Goal: Entertainment & Leisure: Consume media (video, audio)

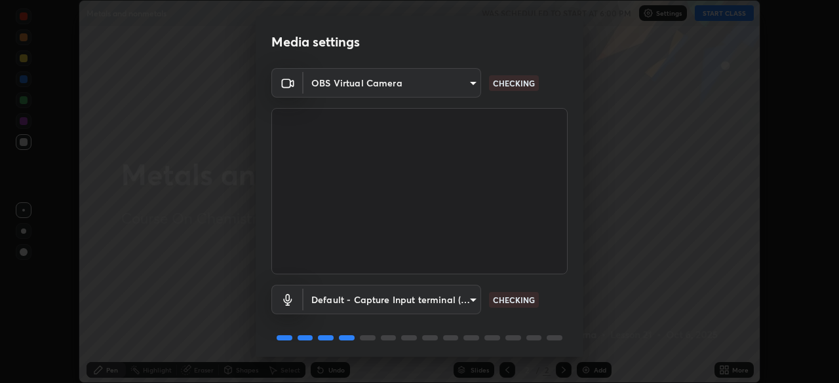
scroll to position [47, 0]
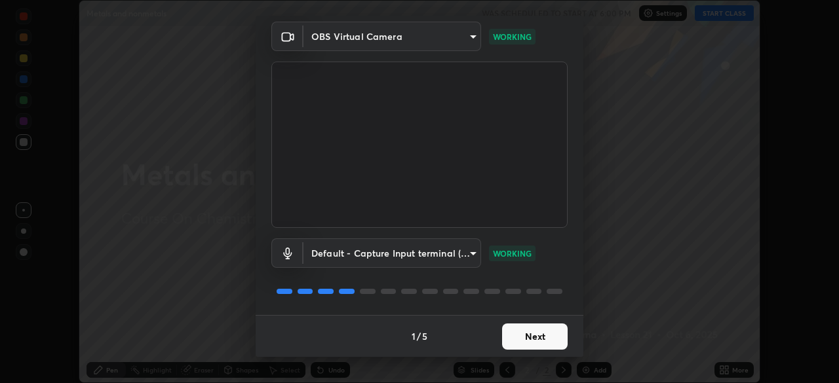
click at [555, 335] on button "Next" at bounding box center [535, 337] width 66 height 26
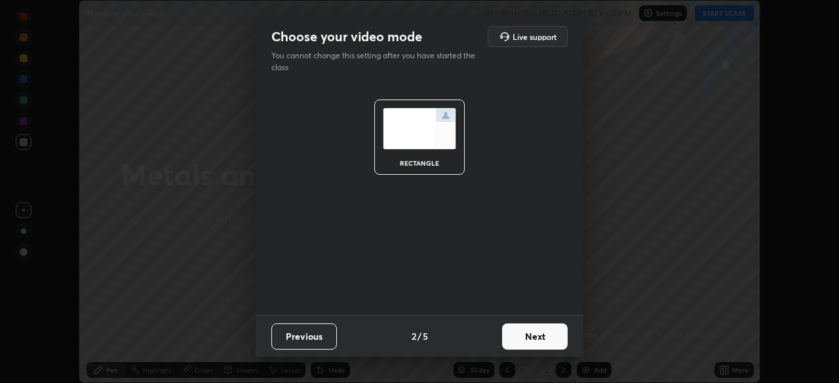
scroll to position [0, 0]
click at [557, 337] on button "Next" at bounding box center [535, 337] width 66 height 26
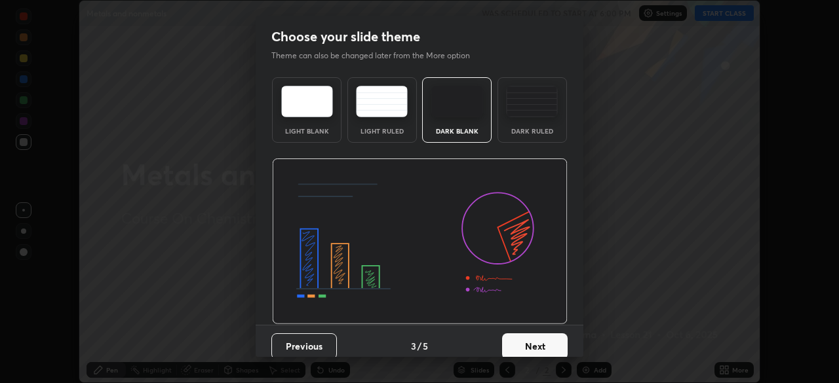
click at [559, 338] on button "Next" at bounding box center [535, 347] width 66 height 26
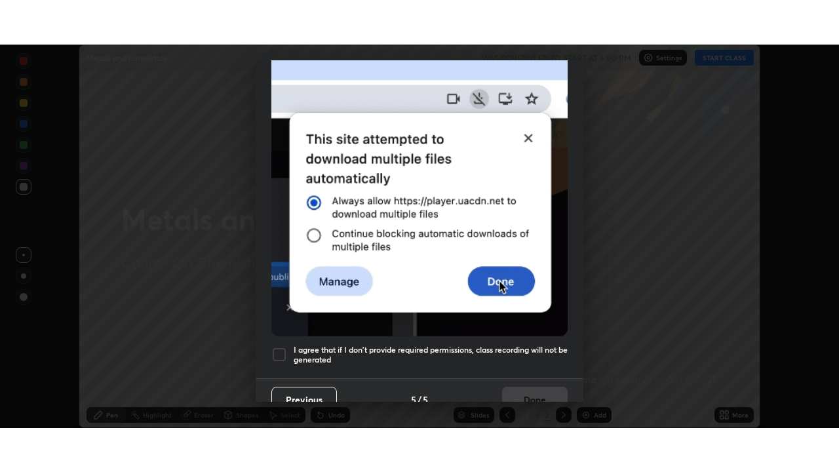
scroll to position [314, 0]
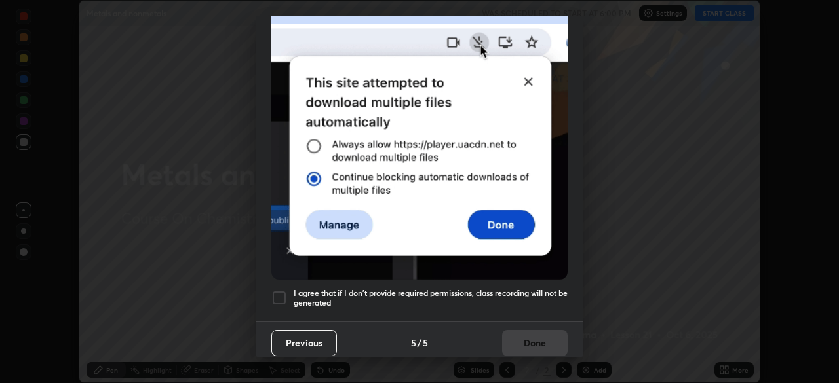
click at [543, 288] on h5 "I agree that if I don't provide required permissions, class recording will not …" at bounding box center [431, 298] width 274 height 20
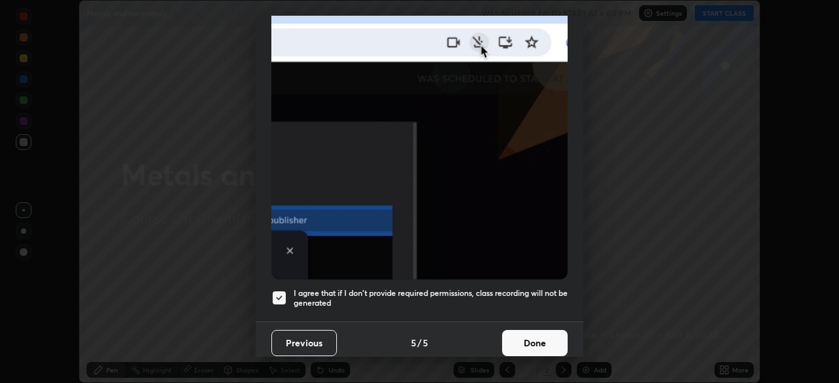
click at [537, 332] on button "Done" at bounding box center [535, 343] width 66 height 26
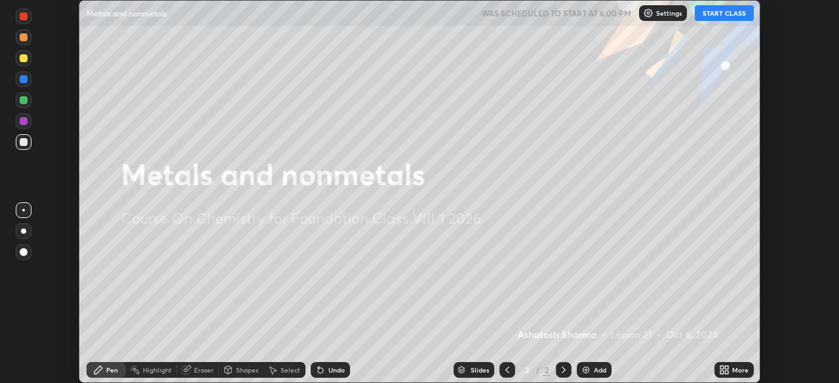
click at [729, 370] on icon at bounding box center [724, 370] width 10 height 10
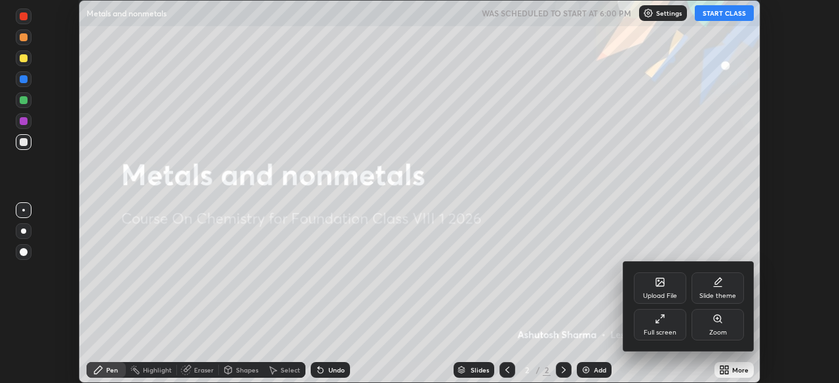
click at [663, 325] on div "Full screen" at bounding box center [660, 324] width 52 height 31
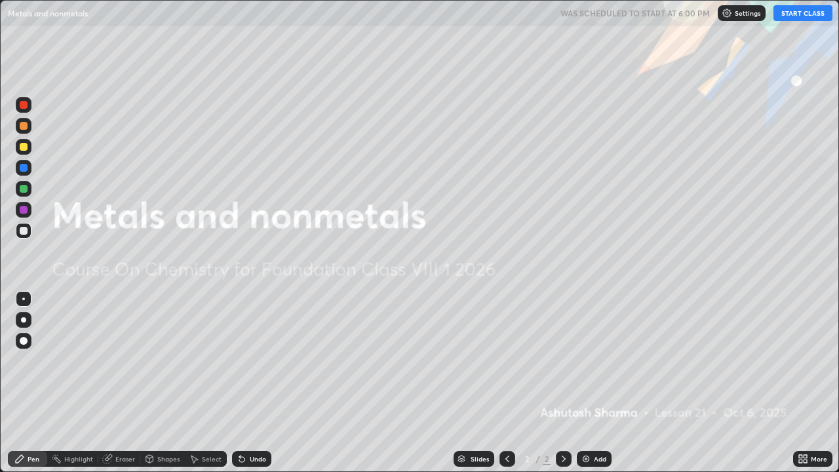
scroll to position [472, 839]
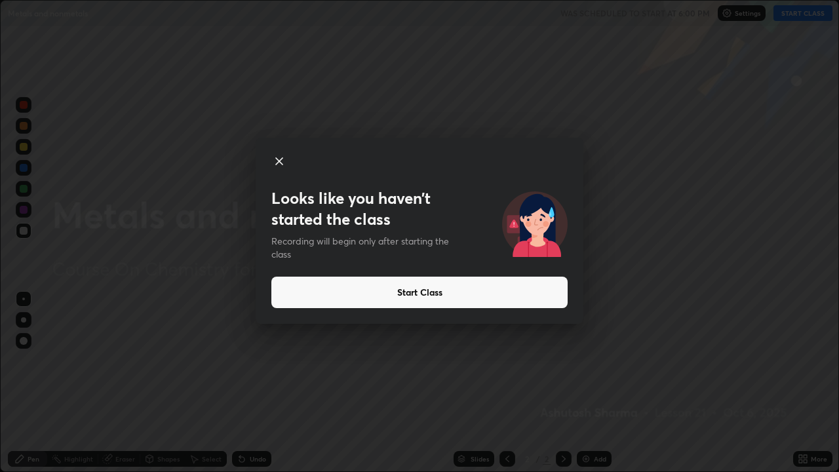
click at [537, 286] on button "Start Class" at bounding box center [419, 292] width 296 height 31
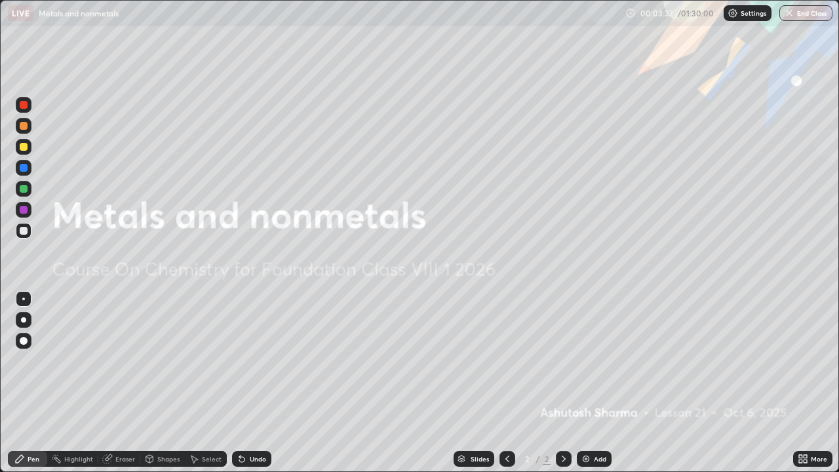
click at [591, 383] on div "Add" at bounding box center [594, 459] width 35 height 16
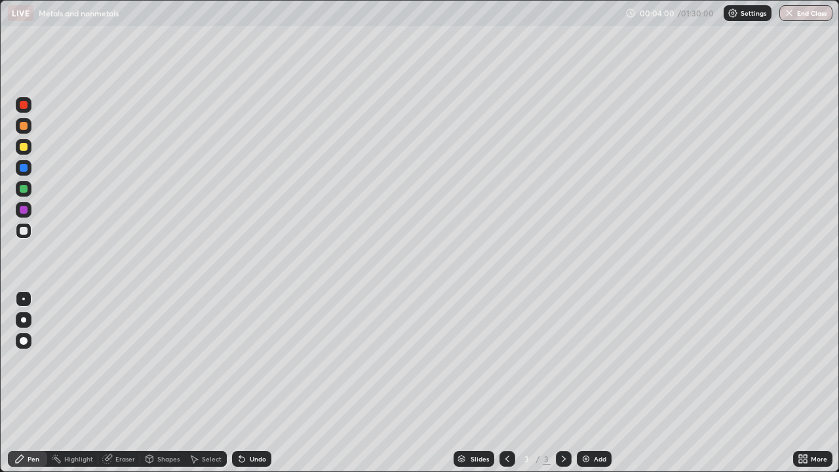
click at [26, 319] on div at bounding box center [23, 319] width 5 height 5
click at [29, 213] on div at bounding box center [24, 210] width 16 height 16
click at [25, 230] on div at bounding box center [24, 231] width 8 height 8
click at [590, 383] on div "Add" at bounding box center [594, 459] width 35 height 16
click at [596, 383] on div "Add" at bounding box center [600, 458] width 12 height 7
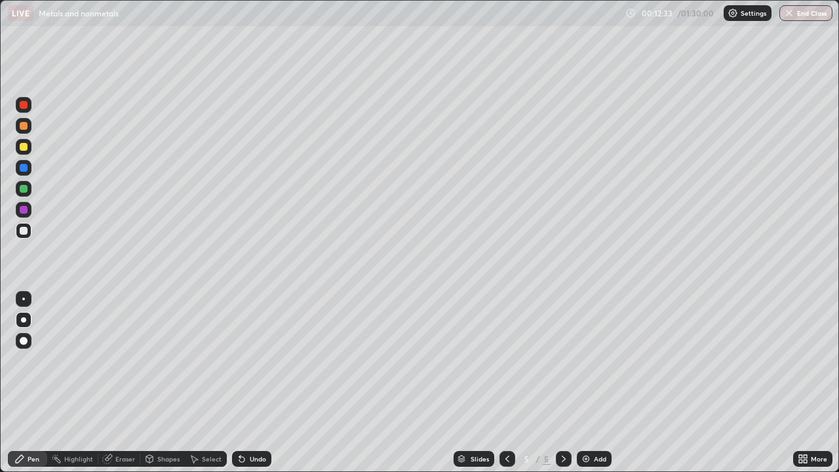
click at [595, 383] on div "Add" at bounding box center [600, 458] width 12 height 7
click at [24, 189] on div at bounding box center [24, 189] width 8 height 8
click at [28, 235] on div at bounding box center [24, 231] width 16 height 16
click at [22, 106] on div at bounding box center [24, 105] width 8 height 8
click at [594, 383] on div "Add" at bounding box center [600, 458] width 12 height 7
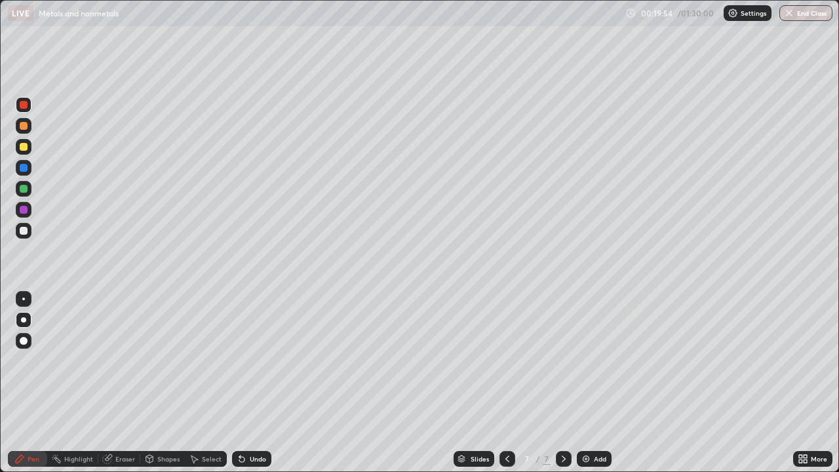
click at [599, 383] on div "Add" at bounding box center [600, 458] width 12 height 7
click at [591, 383] on div "Add" at bounding box center [594, 459] width 35 height 16
click at [25, 147] on div at bounding box center [24, 147] width 8 height 8
click at [594, 383] on div "Add" at bounding box center [600, 458] width 12 height 7
